Goal: Task Accomplishment & Management: Manage account settings

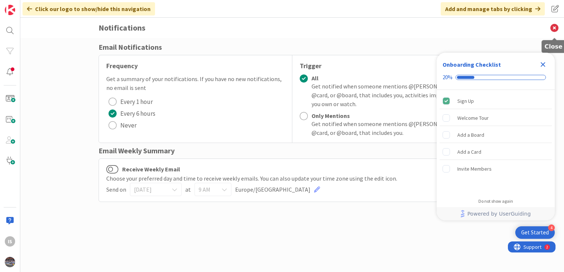
click at [558, 28] on icon at bounding box center [553, 28] width 19 height 20
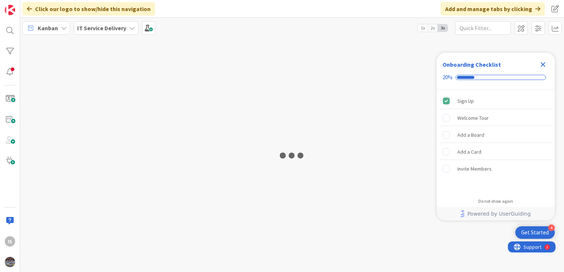
click at [545, 62] on icon "Close Checklist" at bounding box center [542, 64] width 9 height 9
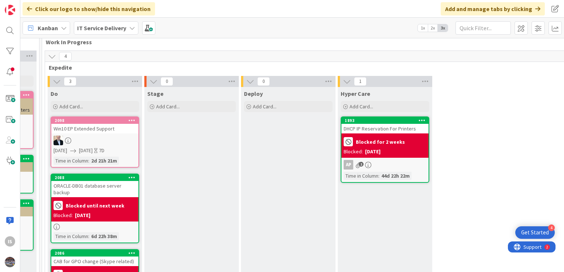
scroll to position [30, 470]
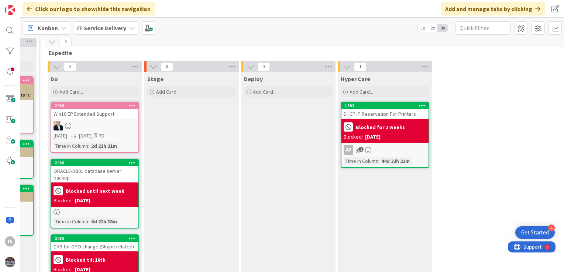
click at [88, 113] on div "Win10 EP Extended Support" at bounding box center [94, 114] width 87 height 10
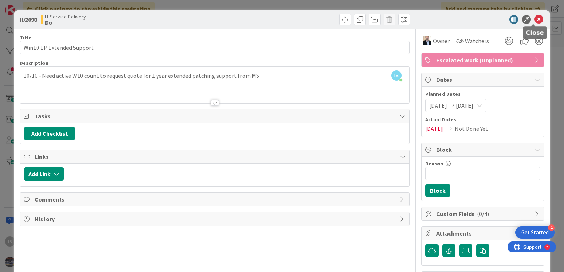
click at [534, 19] on icon at bounding box center [538, 19] width 9 height 9
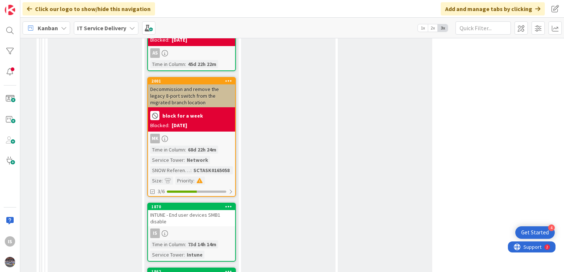
scroll to position [1244, 470]
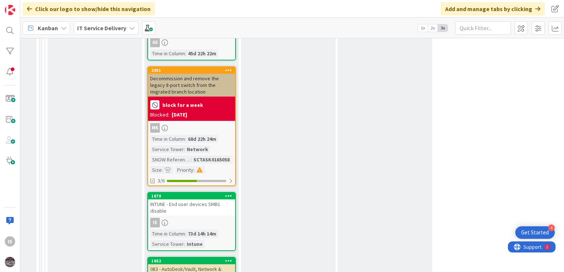
click at [176, 200] on div "INTUNE - End user devices SMB1 disable" at bounding box center [191, 208] width 87 height 16
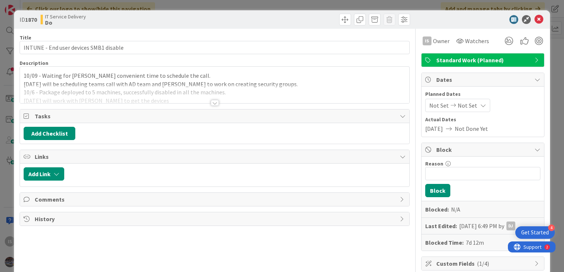
click at [24, 75] on div "10/09 - Waiting for [PERSON_NAME] convenient time to schedule the call. [DATE] …" at bounding box center [214, 85] width 389 height 37
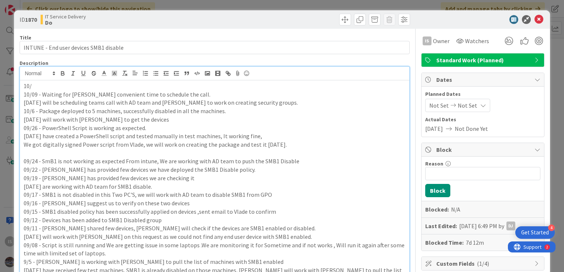
click at [34, 88] on p "10/" at bounding box center [215, 86] width 382 height 8
click at [40, 86] on p "10/13" at bounding box center [215, 86] width 382 height 8
click at [40, 86] on p "10/13 -" at bounding box center [215, 86] width 382 height 8
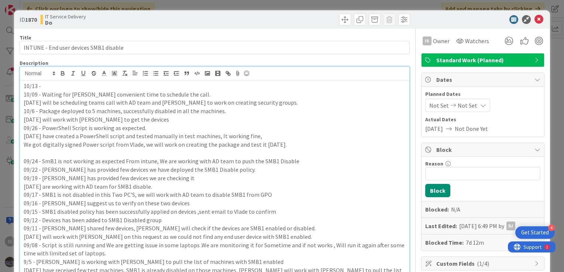
click at [40, 86] on p "10/13 -" at bounding box center [215, 86] width 382 height 8
click at [534, 19] on icon at bounding box center [538, 19] width 9 height 9
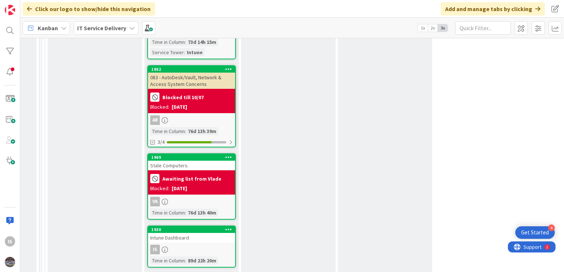
scroll to position [1451, 470]
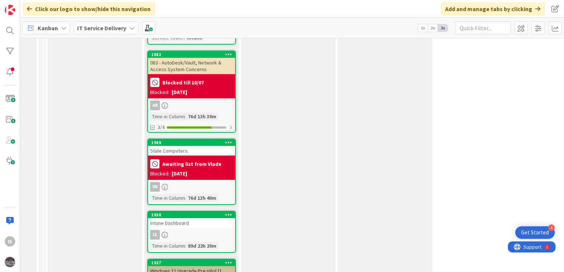
click at [184, 218] on div "Intune Dashboard" at bounding box center [191, 223] width 87 height 10
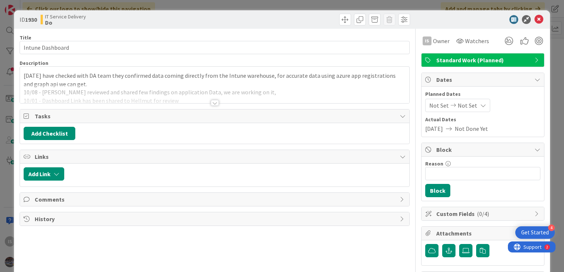
click at [22, 75] on div "[DATE] have checked with DA team they confirmed data coming directly from the I…" at bounding box center [214, 85] width 389 height 37
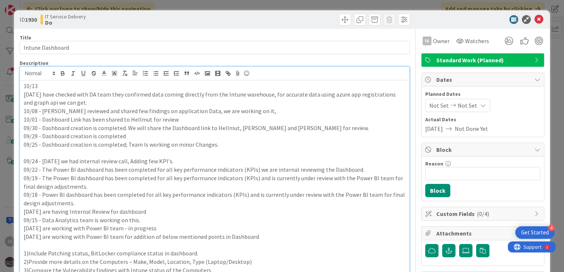
click at [42, 84] on p "10/13" at bounding box center [215, 86] width 382 height 8
click at [43, 85] on p "10/13 - internal call scheduled to discuss on Azure App registrations and Graph…" at bounding box center [215, 86] width 382 height 8
click at [534, 21] on icon at bounding box center [538, 19] width 9 height 9
